Goal: Task Accomplishment & Management: Manage account settings

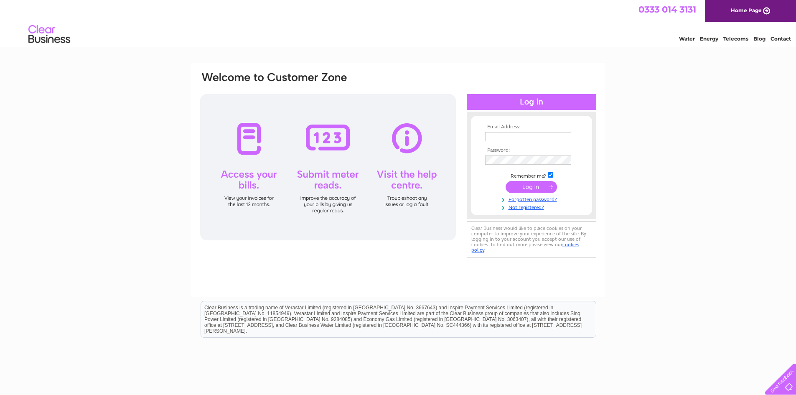
click at [533, 131] on td at bounding box center [531, 136] width 97 height 13
click at [533, 138] on input "text" at bounding box center [528, 136] width 86 height 9
type input "mail@envirokleen.co.uk"
click at [506, 182] on input "submit" at bounding box center [531, 188] width 51 height 12
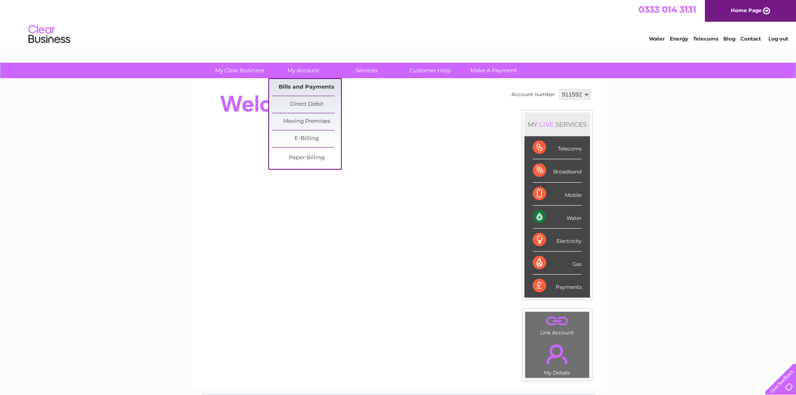
click at [308, 82] on link "Bills and Payments" at bounding box center [306, 87] width 69 height 17
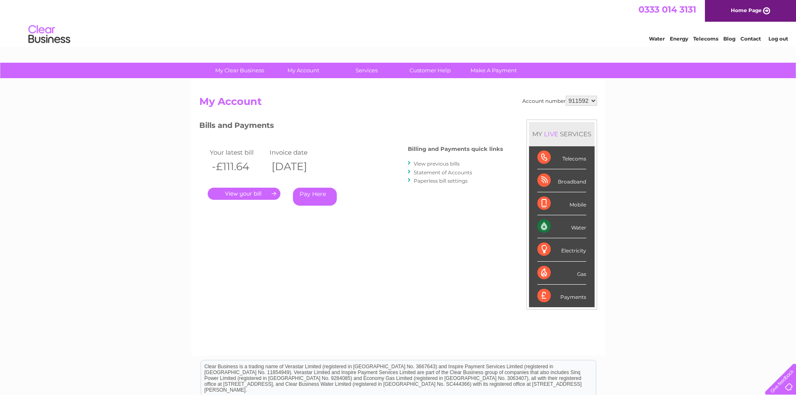
click at [262, 193] on link "." at bounding box center [244, 194] width 73 height 12
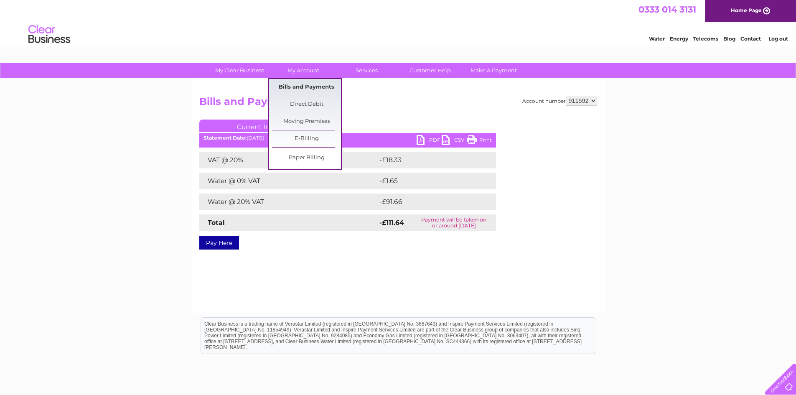
click at [316, 90] on link "Bills and Payments" at bounding box center [306, 87] width 69 height 17
click at [311, 136] on link "E-Billing" at bounding box center [306, 138] width 69 height 17
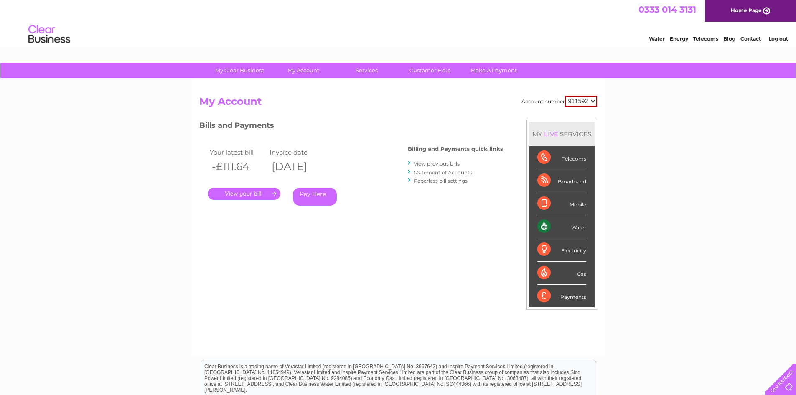
click at [258, 189] on link "." at bounding box center [244, 194] width 73 height 12
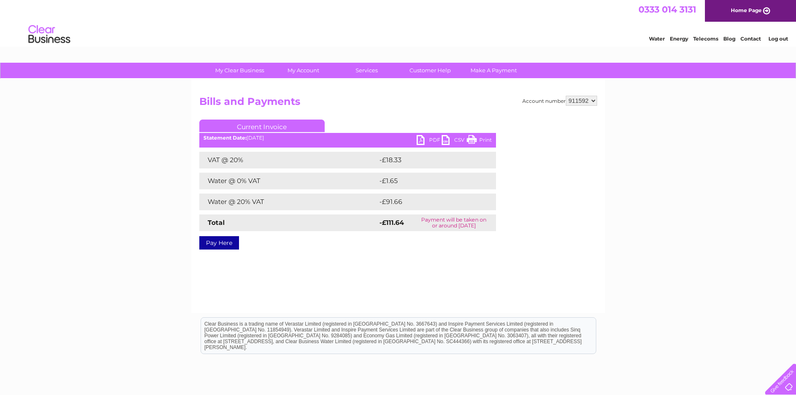
click at [482, 137] on link "Print" at bounding box center [479, 141] width 25 height 12
click at [434, 140] on link "PDF" at bounding box center [429, 141] width 25 height 12
click at [551, 26] on div "Water Energy Telecoms Blog Contact Log out" at bounding box center [398, 35] width 796 height 27
